Goal: Task Accomplishment & Management: Manage account settings

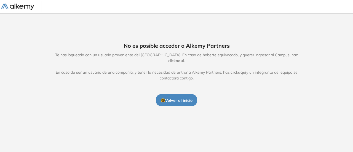
click at [175, 98] on span "🤓 Volver al inicio" at bounding box center [176, 100] width 32 height 5
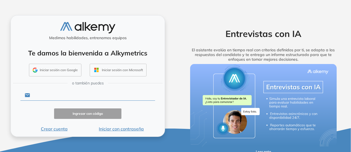
click at [45, 98] on input "text" at bounding box center [92, 95] width 125 height 10
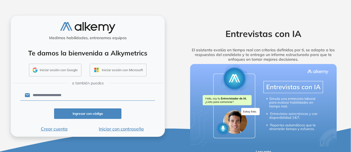
type input "**********"
click at [108, 130] on button "Iniciar con contraseña" at bounding box center [121, 128] width 67 height 7
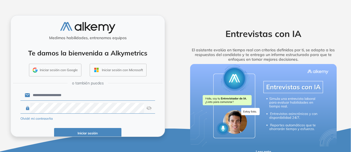
click at [94, 131] on button "Iniciar sesión" at bounding box center [87, 133] width 67 height 11
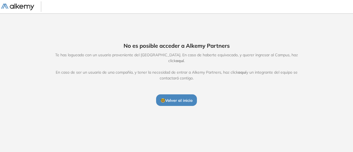
click at [184, 58] on span "aquí" at bounding box center [180, 60] width 8 height 5
